Goal: Information Seeking & Learning: Find contact information

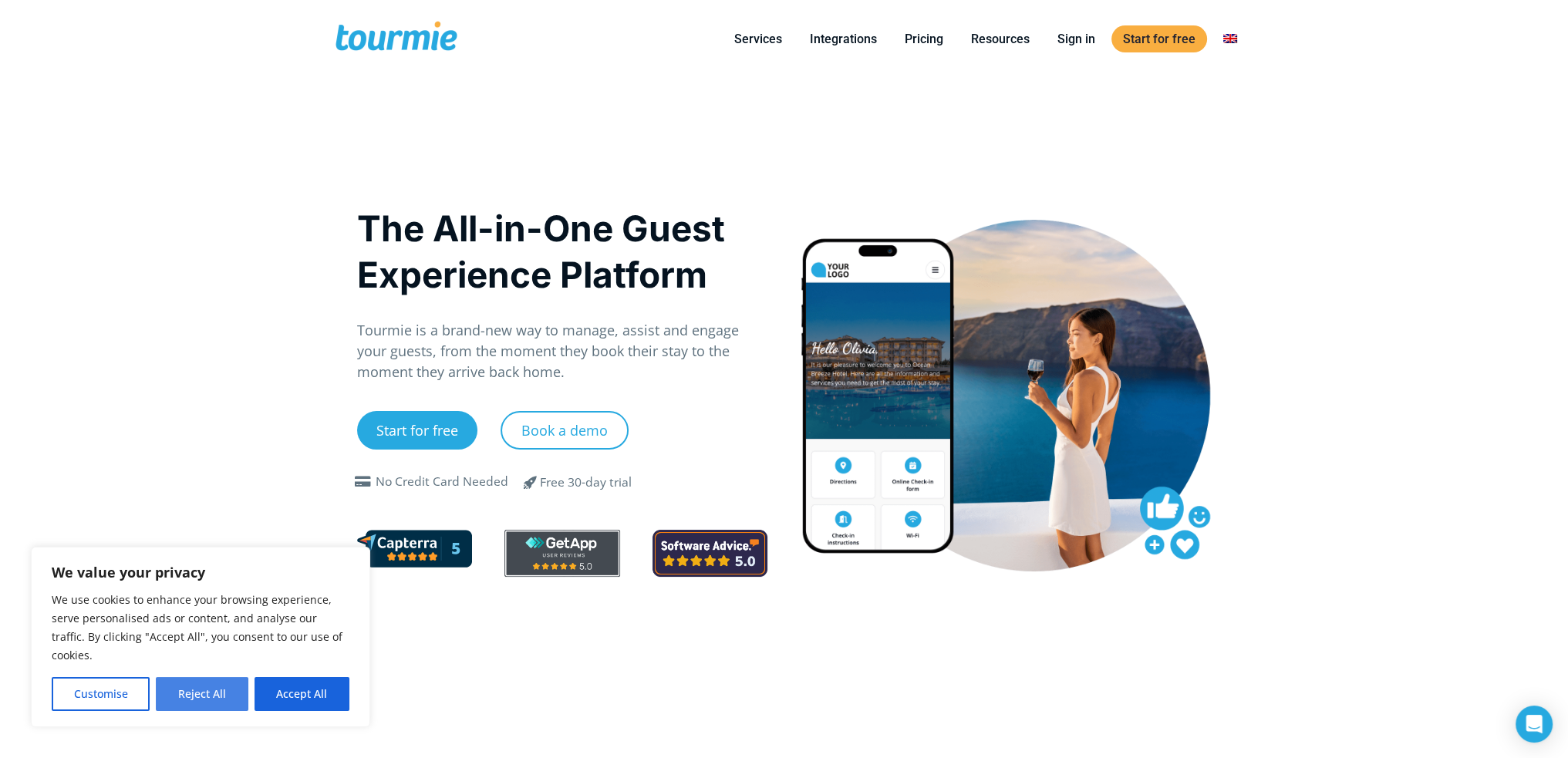
click at [201, 692] on button "Reject All" at bounding box center [202, 694] width 92 height 34
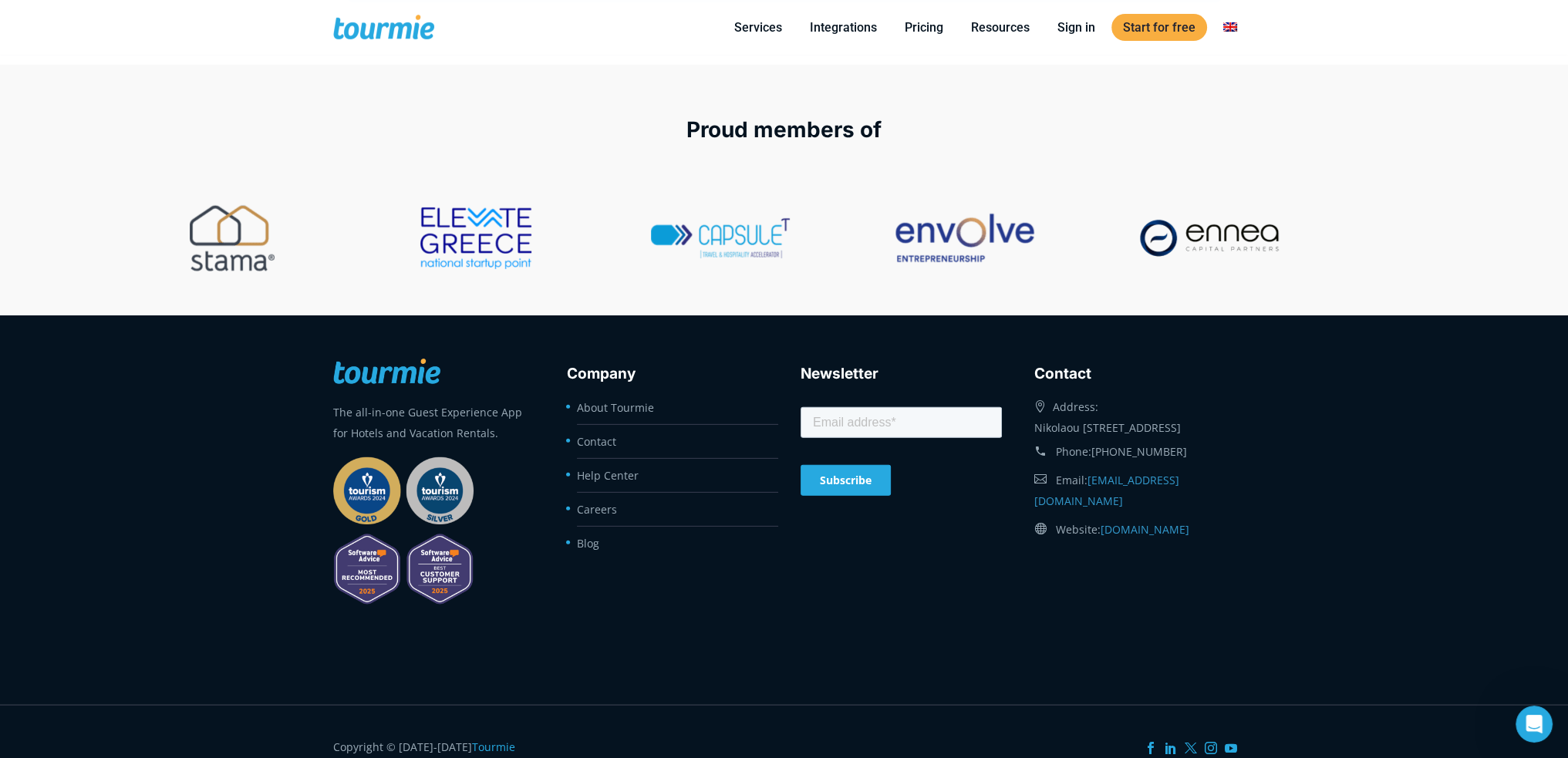
scroll to position [6309, 0]
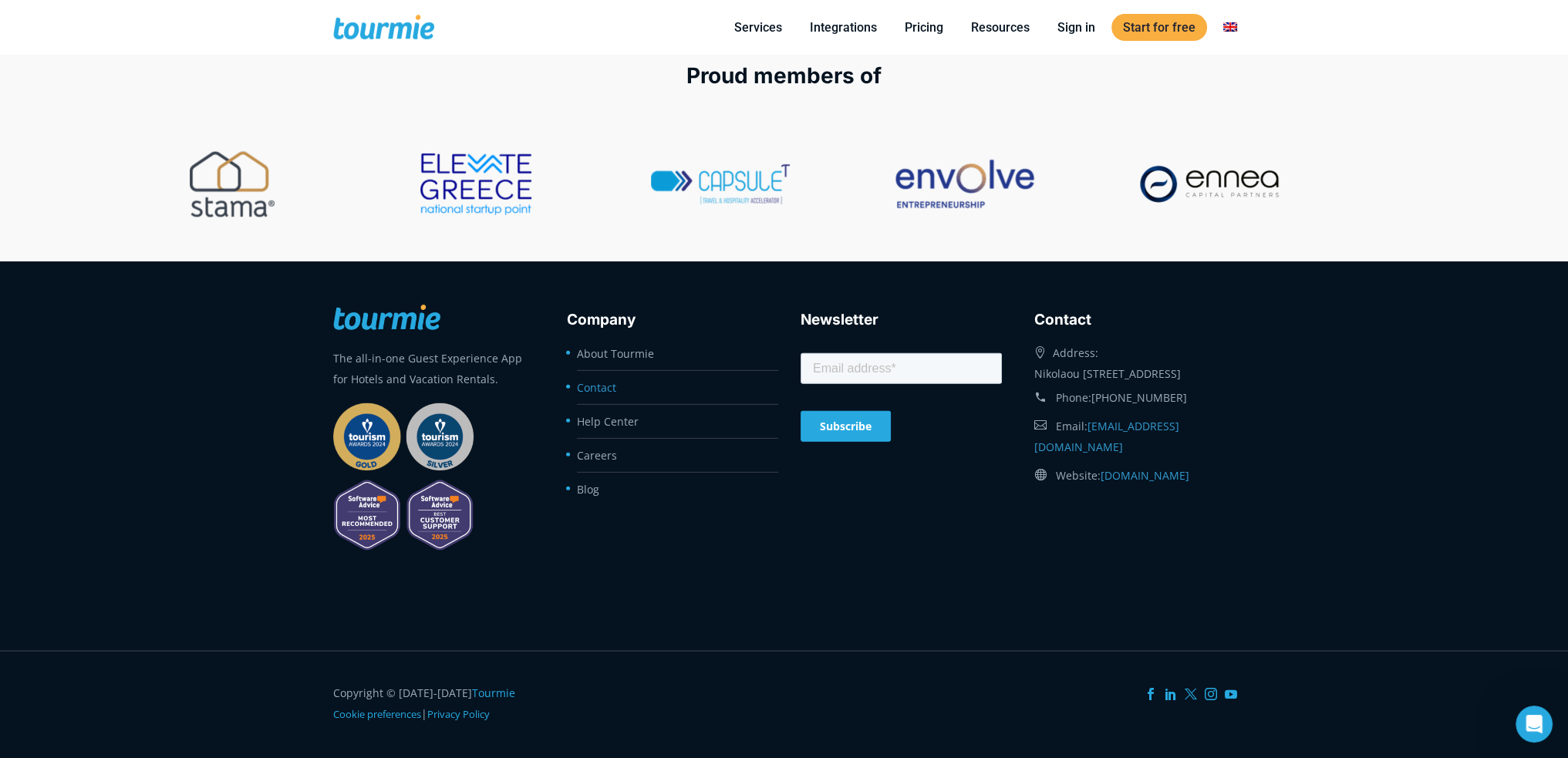
click at [602, 385] on link "Contact" at bounding box center [597, 388] width 39 height 15
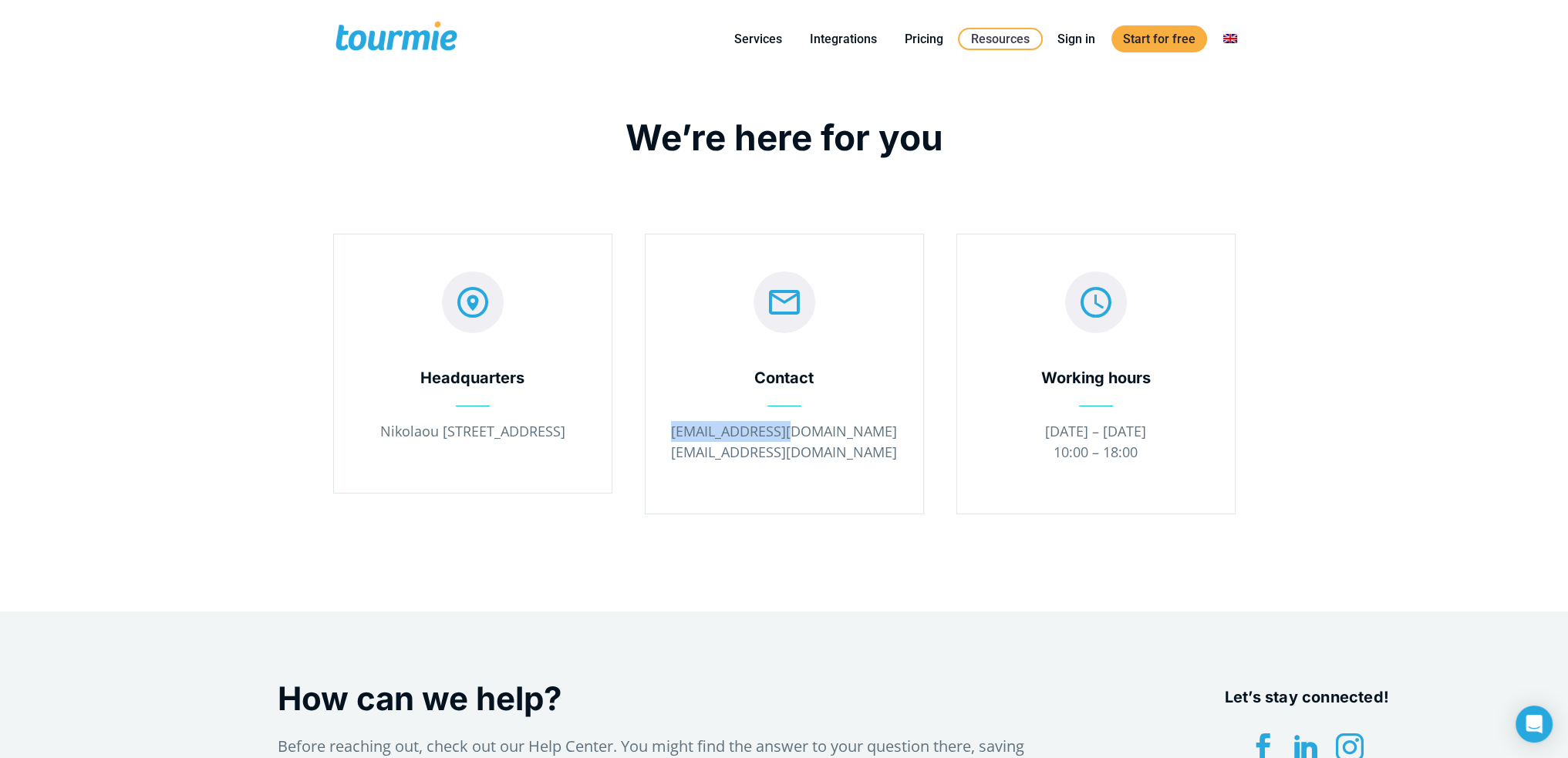
drag, startPoint x: 844, startPoint y: 433, endPoint x: 682, endPoint y: 431, distance: 162.0
click at [682, 431] on p "info@tourmie.com support@tourmie.com" at bounding box center [784, 441] width 232 height 41
copy p "[EMAIL_ADDRESS][DOMAIN_NAME]"
